Goal: Information Seeking & Learning: Check status

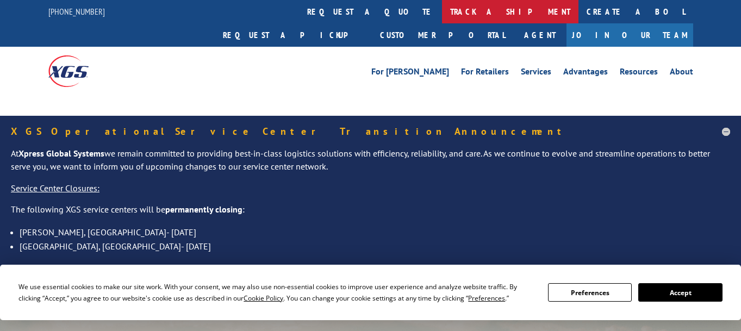
click at [442, 14] on link "track a shipment" at bounding box center [510, 11] width 137 height 23
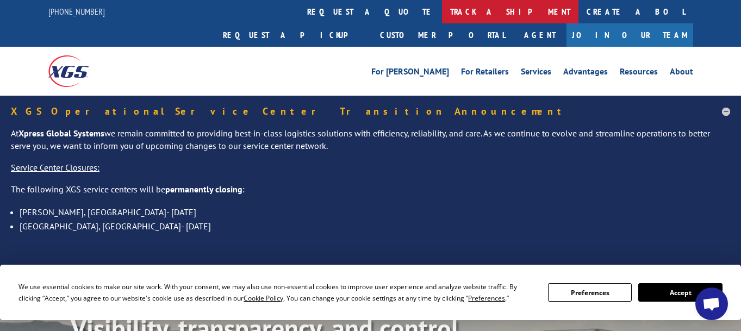
click at [442, 15] on link "track a shipment" at bounding box center [510, 11] width 137 height 23
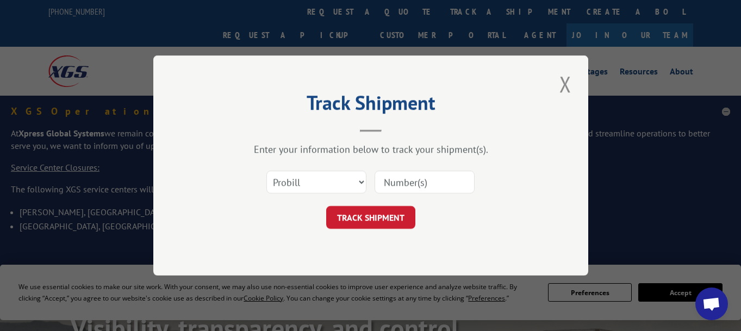
click at [398, 182] on input at bounding box center [425, 182] width 100 height 23
paste input "17347992"
type input "17347992"
click at [375, 222] on button "TRACK SHIPMENT" at bounding box center [370, 217] width 89 height 23
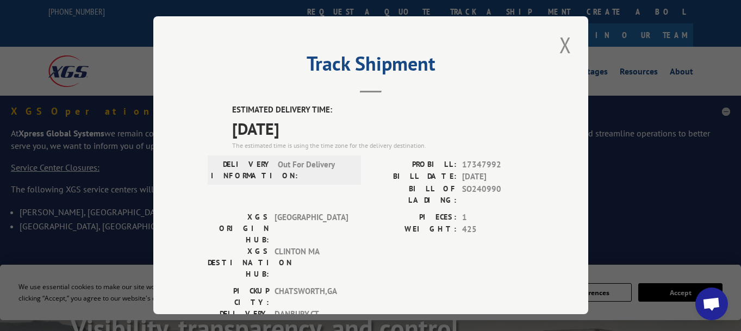
click at [182, 196] on div "Track Shipment ESTIMATED DELIVERY TIME: [DATE] The estimated time is using the …" at bounding box center [370, 165] width 435 height 298
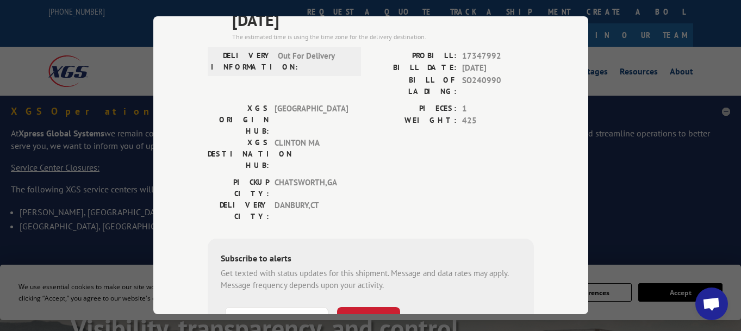
click at [482, 55] on span "17347992" at bounding box center [498, 56] width 72 height 13
copy span "17347992"
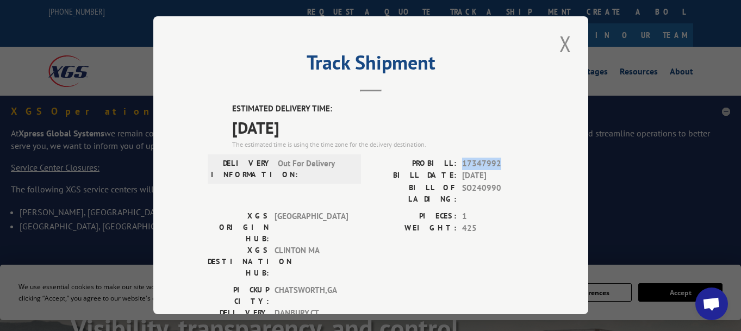
scroll to position [0, 0]
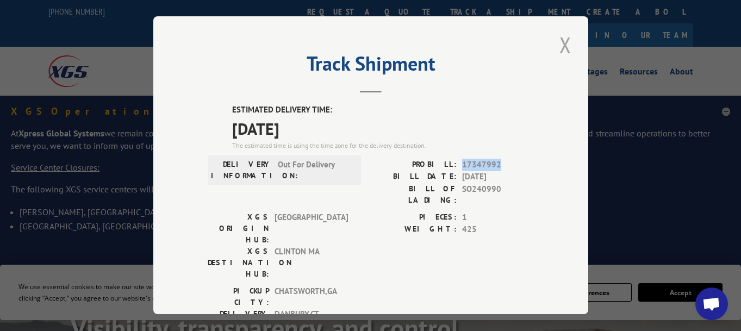
click at [563, 51] on button "Close modal" at bounding box center [565, 45] width 18 height 30
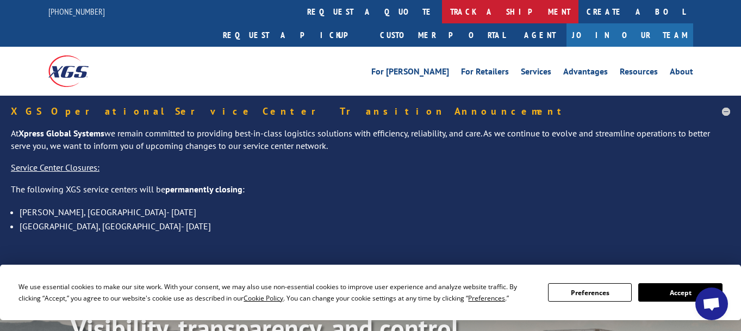
click at [442, 10] on link "track a shipment" at bounding box center [510, 11] width 137 height 23
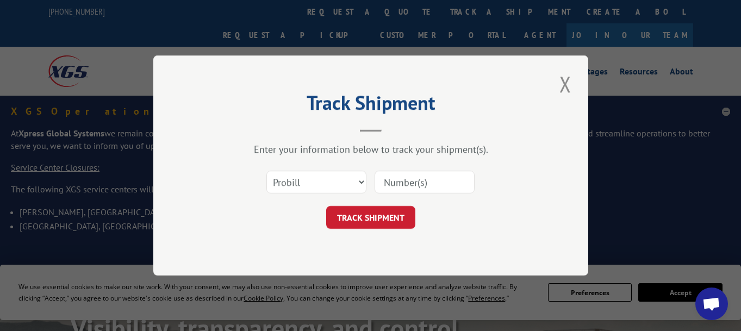
drag, startPoint x: 395, startPoint y: 183, endPoint x: 407, endPoint y: 183, distance: 12.5
click at [395, 183] on input at bounding box center [425, 182] width 100 height 23
paste input "17347992"
type input "17347992"
click at [378, 219] on button "TRACK SHIPMENT" at bounding box center [370, 217] width 89 height 23
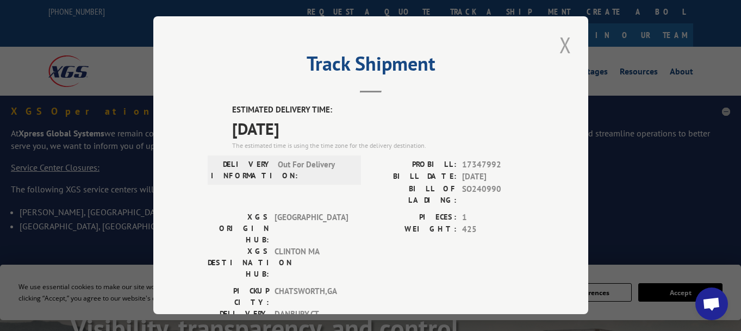
click at [562, 41] on button "Close modal" at bounding box center [565, 45] width 18 height 30
